Goal: Transaction & Acquisition: Purchase product/service

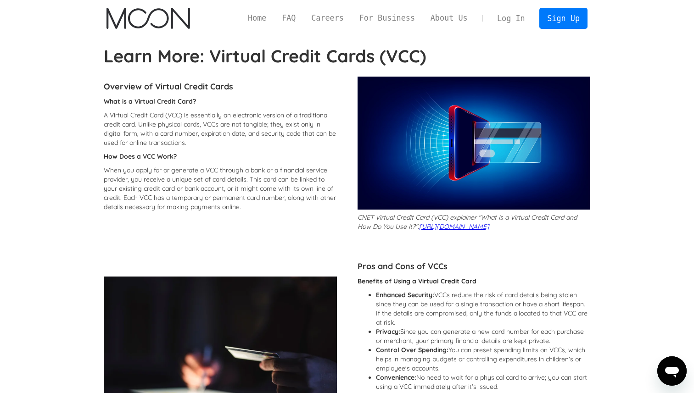
click at [512, 19] on link "Log In" at bounding box center [510, 18] width 43 height 20
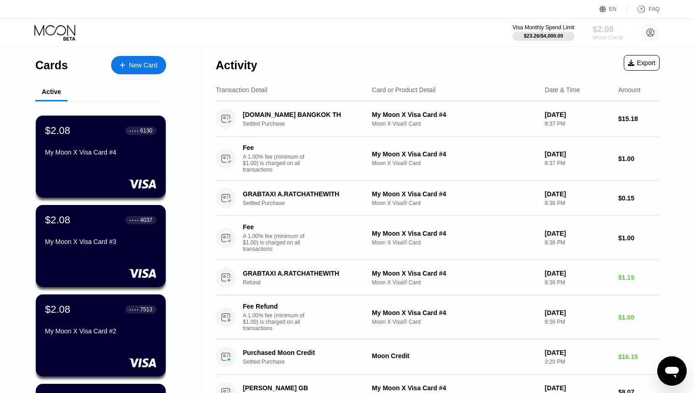
click at [610, 39] on div "Moon Credit" at bounding box center [608, 37] width 31 height 6
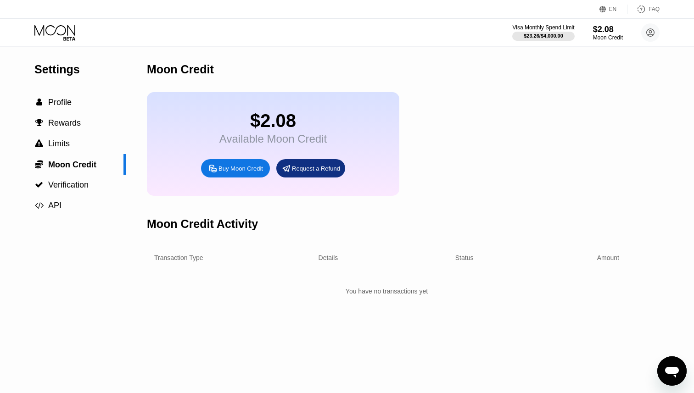
click at [251, 166] on div "Buy Moon Credit" at bounding box center [241, 169] width 45 height 8
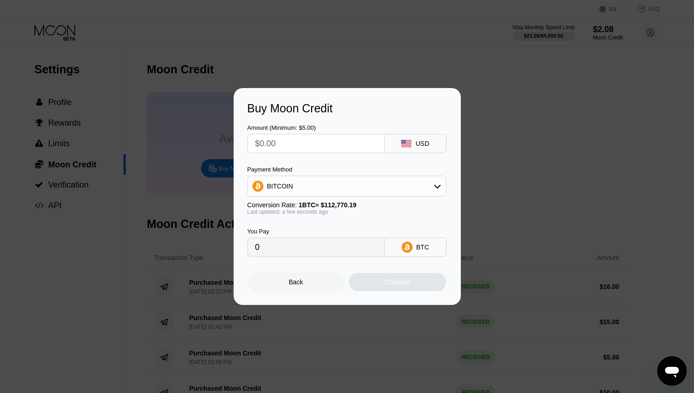
click at [310, 186] on div "BITCOIN" at bounding box center [347, 186] width 198 height 18
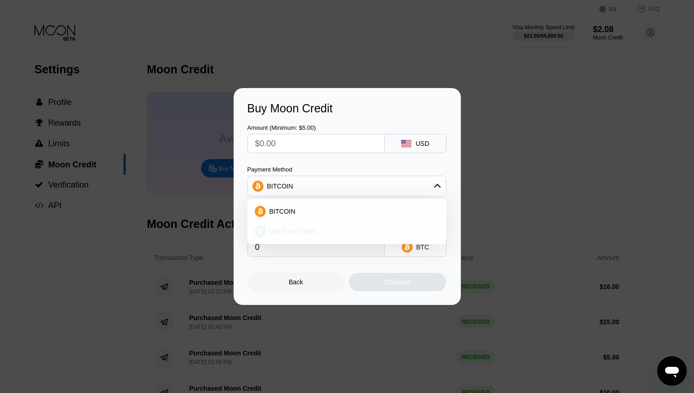
click at [310, 230] on span "USDT on TRON" at bounding box center [293, 231] width 46 height 7
type input "0.00"
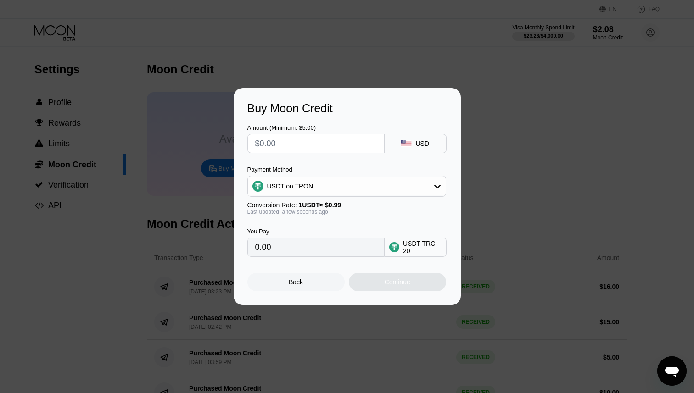
click at [306, 146] on input "text" at bounding box center [316, 144] width 122 height 18
type input "$1"
type input "1.01"
type input "$11"
type input "11.11"
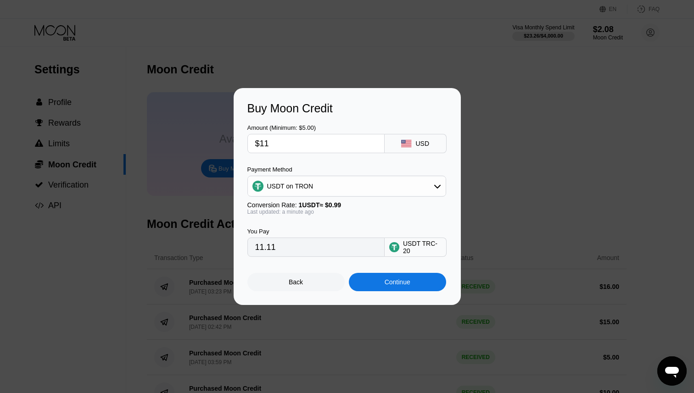
type input "$11"
click at [389, 283] on div "Continue" at bounding box center [398, 282] width 26 height 7
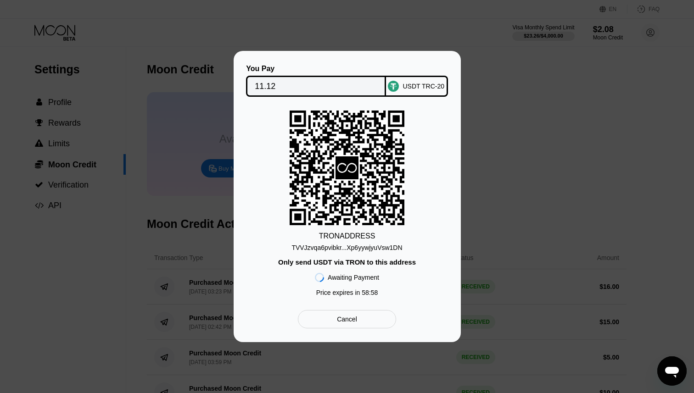
click at [351, 246] on div "TVVJzvqa6pvibkr...Xp6yywjyuVsw1DN" at bounding box center [347, 247] width 111 height 7
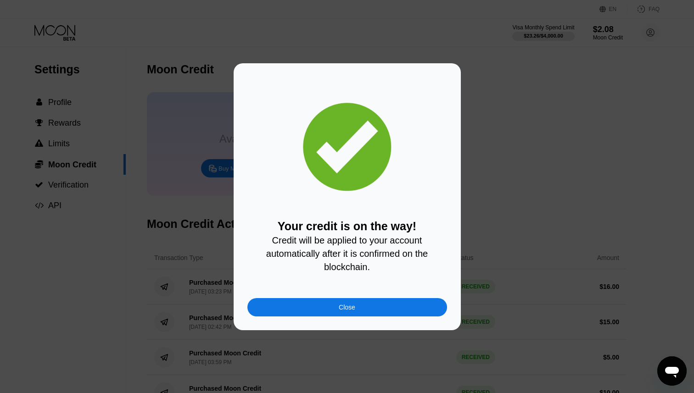
click at [306, 309] on div "Close" at bounding box center [347, 307] width 200 height 18
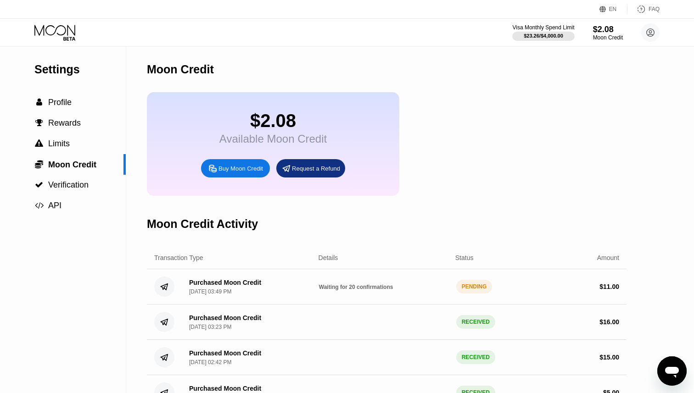
click at [61, 27] on icon at bounding box center [55, 33] width 43 height 16
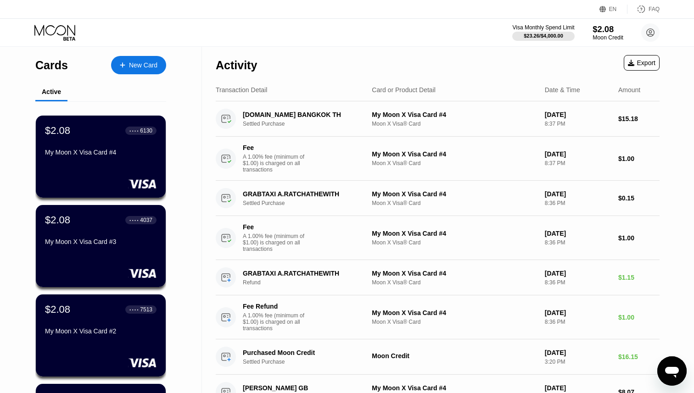
click at [599, 27] on div "$2.08" at bounding box center [608, 29] width 31 height 10
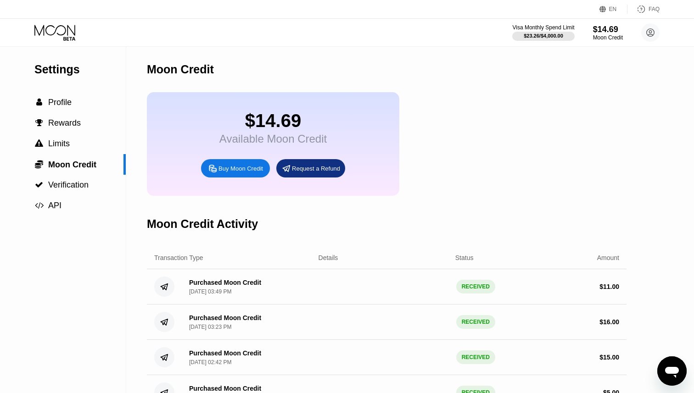
click at [45, 21] on div "Visa Monthly Spend Limit $23.26 / $4,000.00 $14.69 Moon Credit David Dielman da…" at bounding box center [347, 33] width 694 height 28
click at [48, 34] on icon at bounding box center [55, 33] width 43 height 16
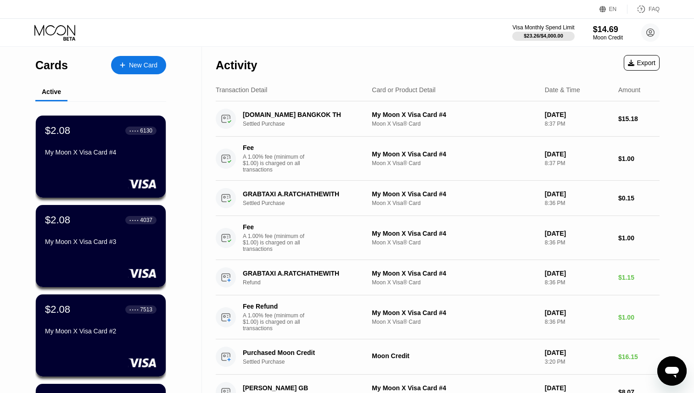
click at [124, 63] on icon at bounding box center [123, 65] width 6 height 6
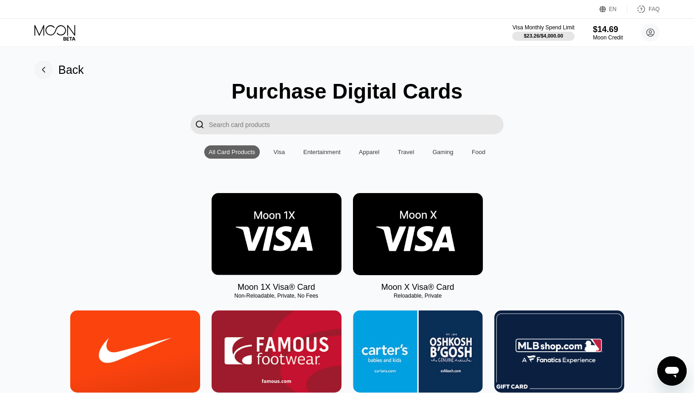
click at [276, 242] on img at bounding box center [277, 234] width 130 height 82
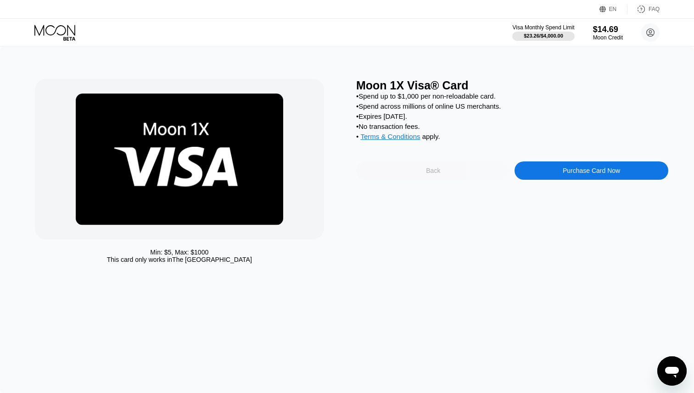
click at [444, 172] on div "Back" at bounding box center [433, 171] width 154 height 18
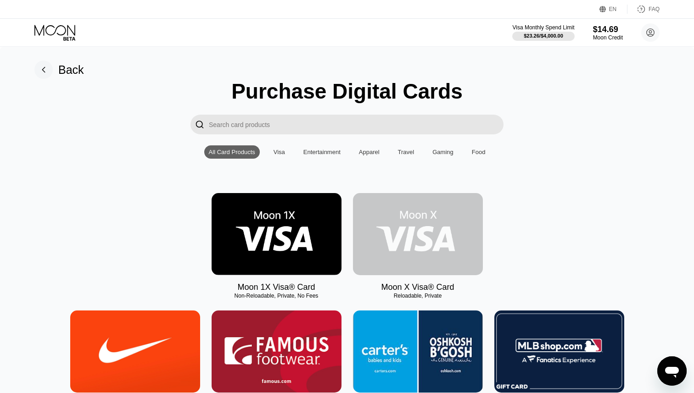
click at [434, 245] on img at bounding box center [418, 234] width 130 height 82
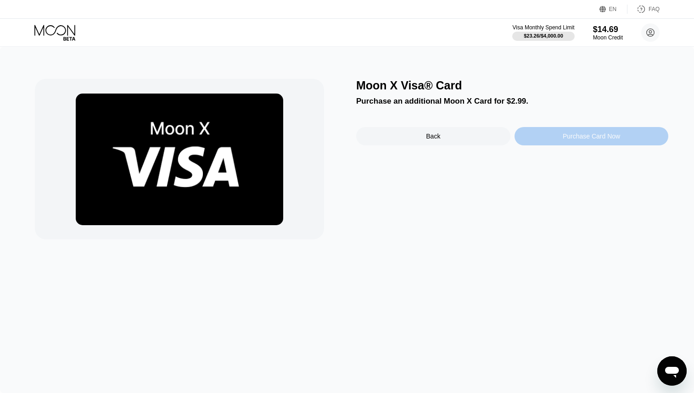
click at [564, 139] on div "Purchase Card Now" at bounding box center [591, 136] width 57 height 7
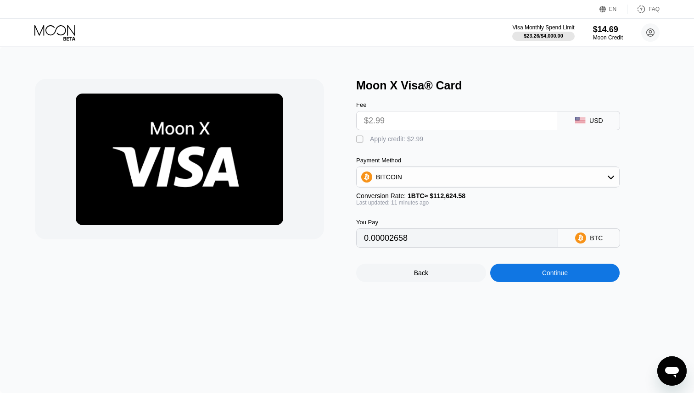
click at [408, 125] on input "$2.99" at bounding box center [457, 121] width 186 height 18
click at [373, 143] on div " Apply credit: $2.99" at bounding box center [392, 139] width 72 height 9
type input "0"
click at [517, 277] on div "Continue" at bounding box center [555, 273] width 130 height 18
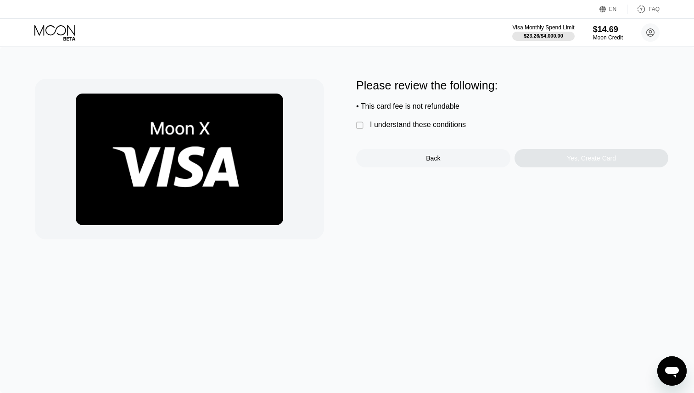
click at [376, 125] on div "I understand these conditions" at bounding box center [418, 125] width 96 height 8
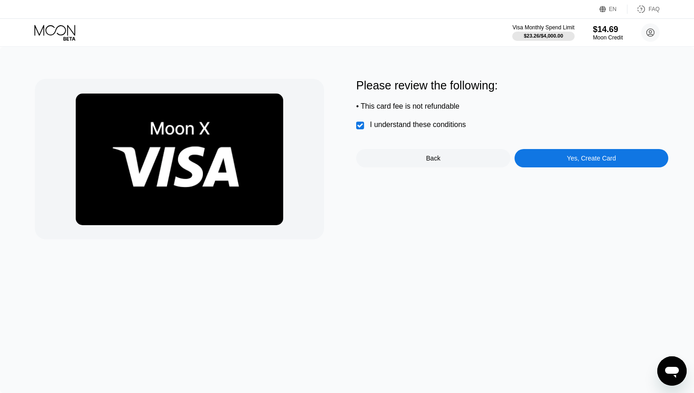
click at [577, 156] on div "Yes, Create Card" at bounding box center [591, 158] width 49 height 7
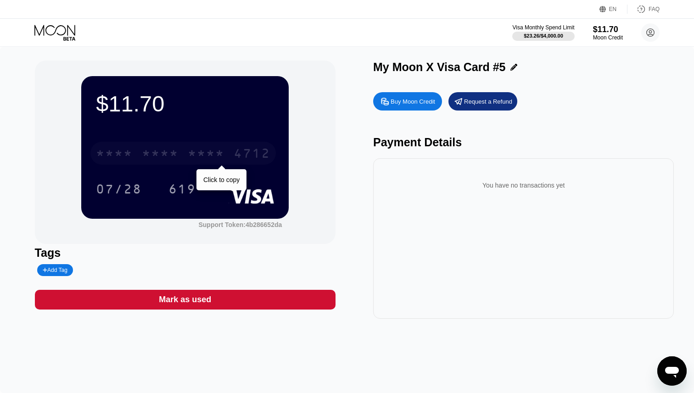
click at [152, 149] on div "* * * *" at bounding box center [160, 154] width 37 height 15
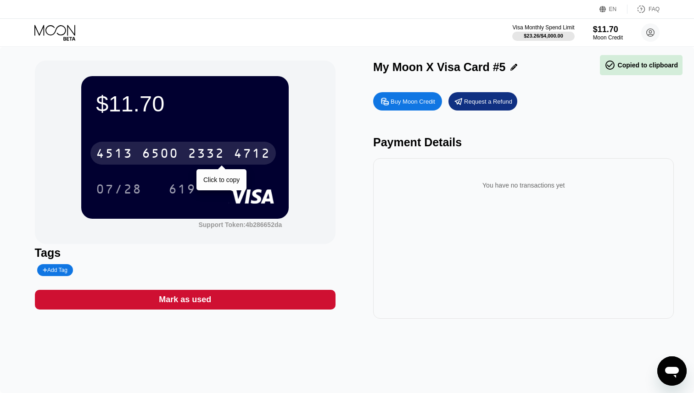
click at [152, 149] on div "6500" at bounding box center [160, 154] width 37 height 15
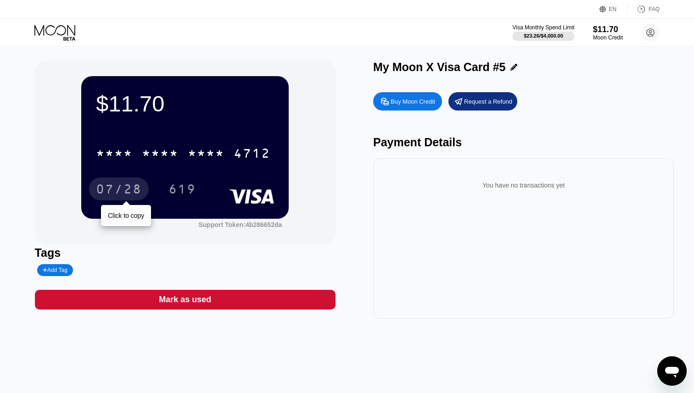
click at [121, 188] on div "07/28" at bounding box center [119, 190] width 46 height 15
